Goal: Transaction & Acquisition: Purchase product/service

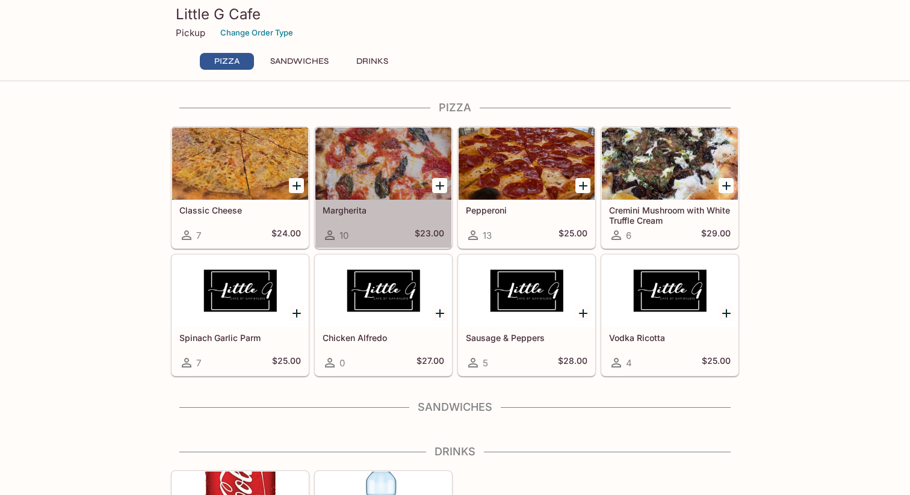
click at [339, 162] on div at bounding box center [383, 164] width 136 height 72
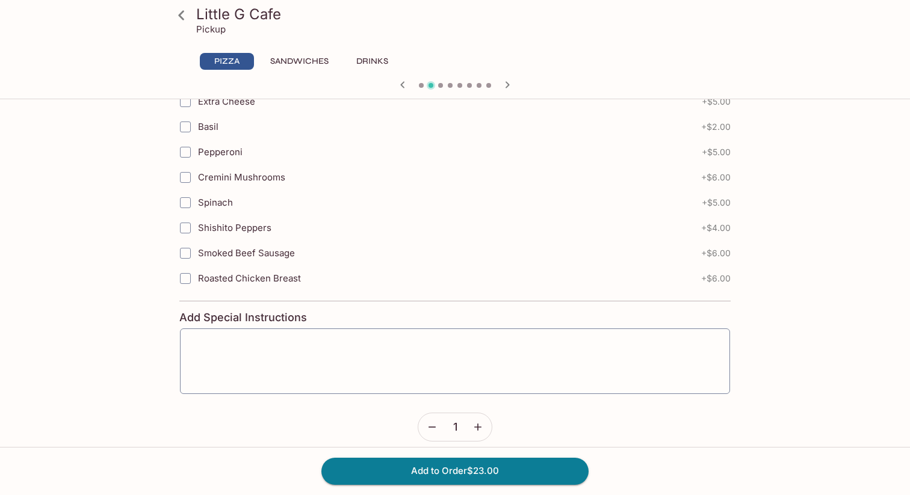
scroll to position [522, 0]
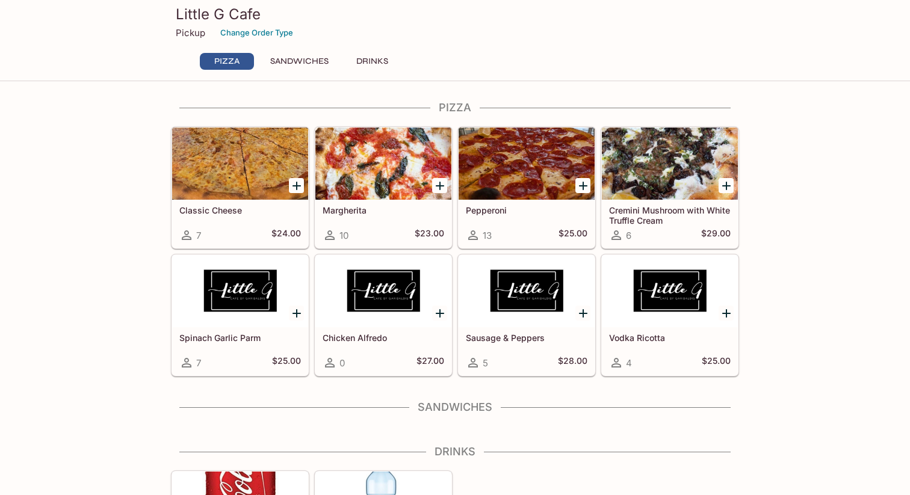
click at [410, 152] on div at bounding box center [383, 164] width 136 height 72
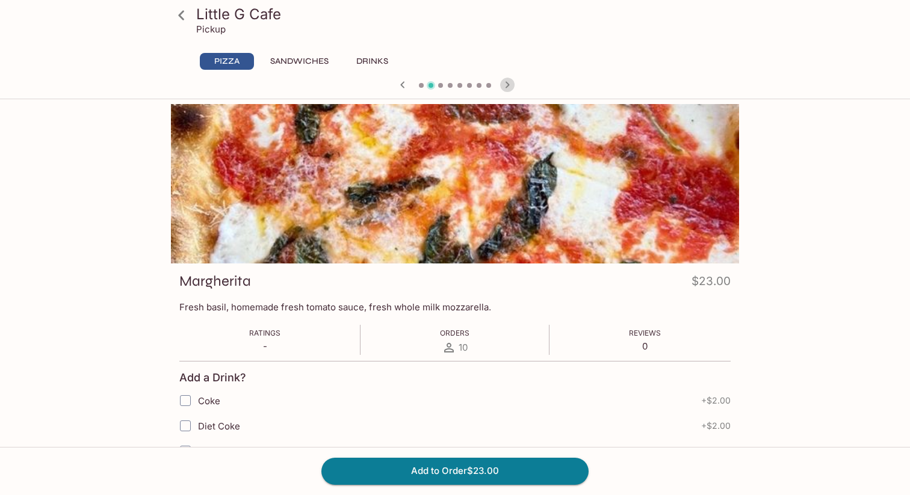
click at [506, 79] on icon "button" at bounding box center [507, 85] width 14 height 14
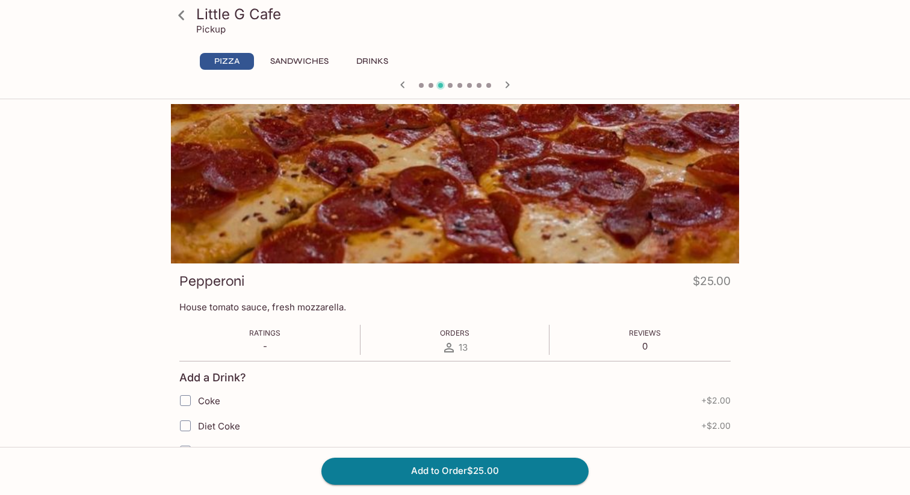
click at [180, 16] on icon at bounding box center [181, 15] width 6 height 10
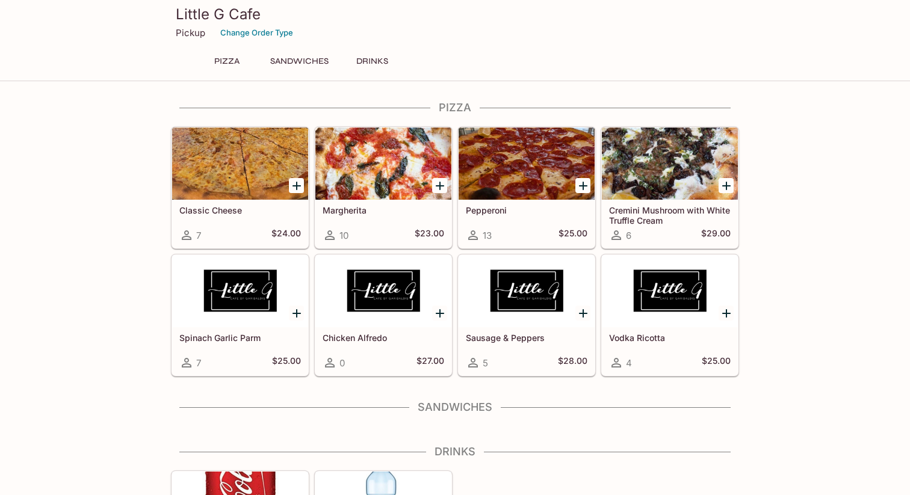
click at [210, 11] on h3 "Little G Cafe" at bounding box center [455, 14] width 558 height 19
click at [226, 19] on h3 "Little G Cafe" at bounding box center [455, 14] width 558 height 19
click at [237, 36] on button "Change Order Type" at bounding box center [257, 32] width 84 height 19
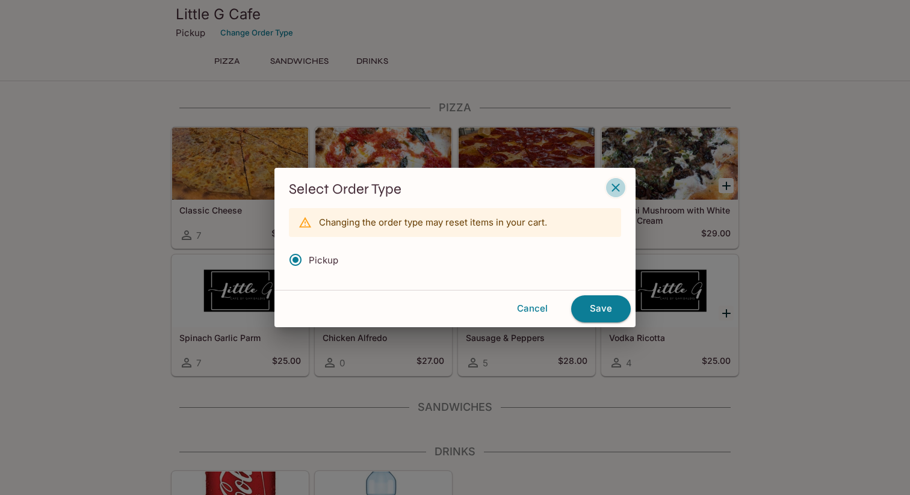
click at [612, 189] on icon "button" at bounding box center [615, 188] width 14 height 14
